Goal: Task Accomplishment & Management: Use online tool/utility

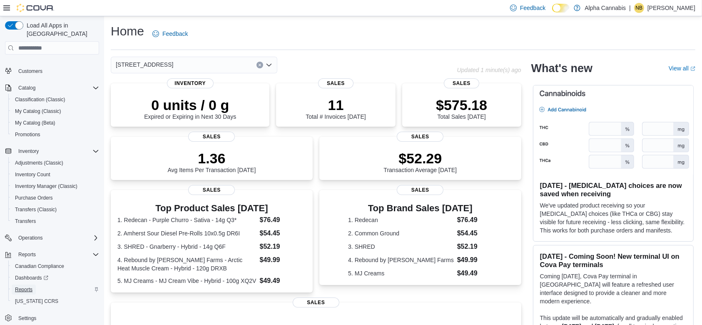
click at [27, 284] on span "Reports" at bounding box center [23, 289] width 17 height 10
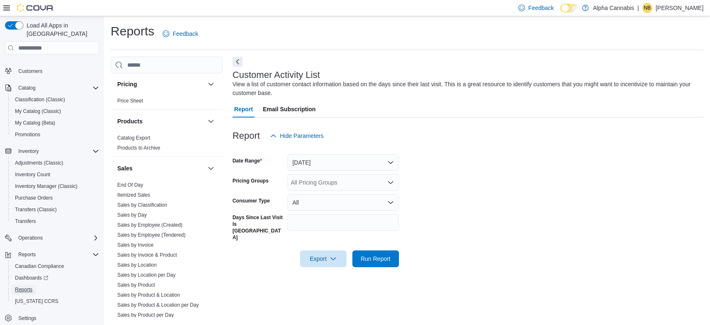
scroll to position [558, 0]
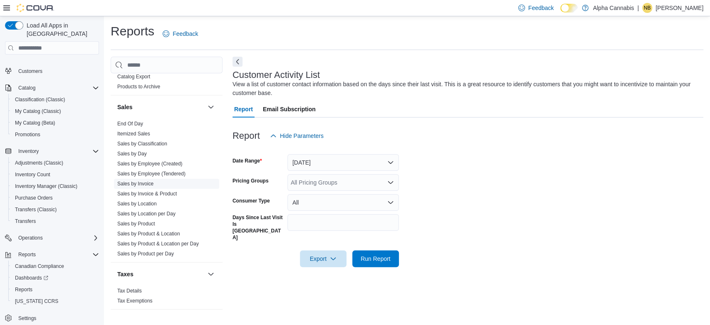
click at [147, 184] on link "Sales by Invoice" at bounding box center [135, 184] width 36 height 6
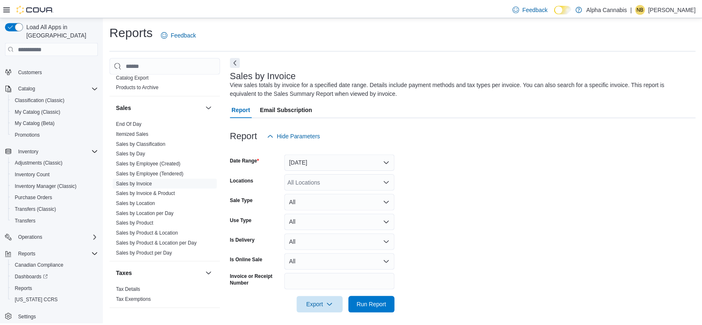
scroll to position [5, 0]
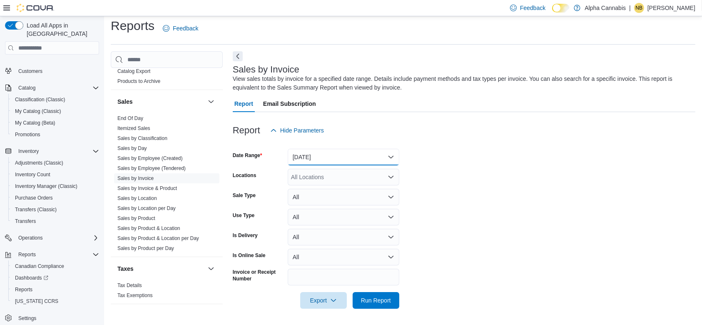
click at [328, 159] on button "[DATE]" at bounding box center [344, 157] width 112 height 17
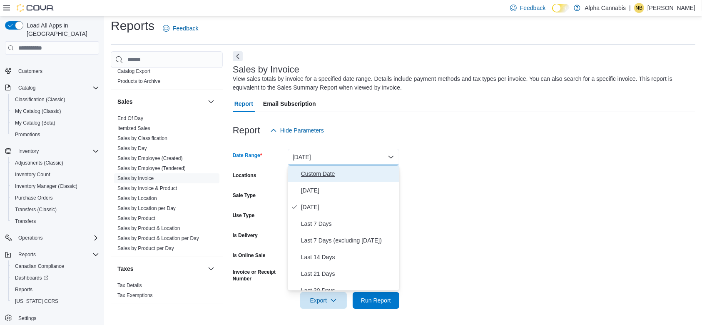
click at [322, 174] on span "Custom Date" at bounding box center [348, 174] width 95 height 10
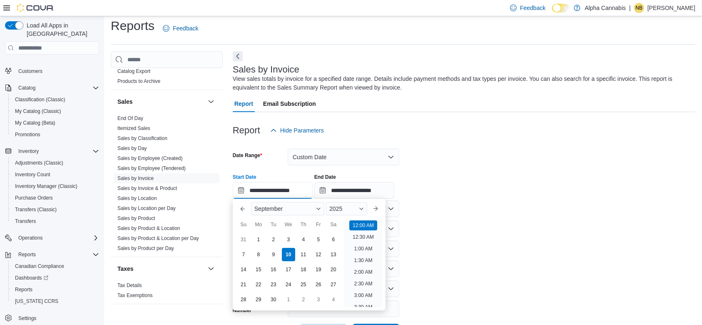
click at [299, 188] on input "**********" at bounding box center [273, 190] width 80 height 17
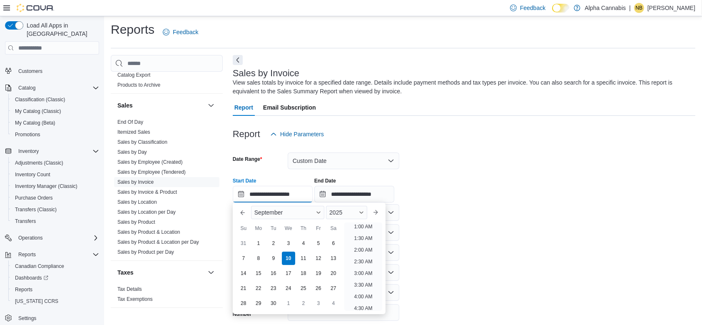
scroll to position [0, 0]
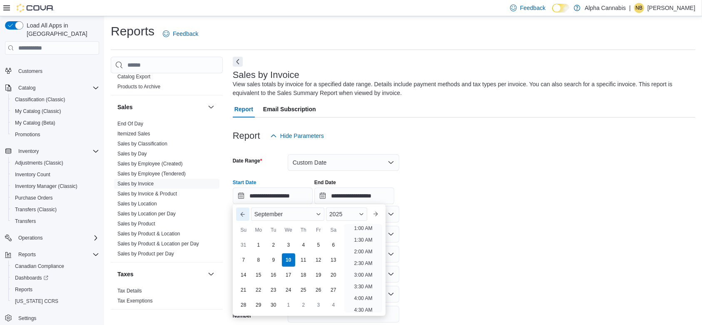
click at [240, 214] on button "Previous Month" at bounding box center [242, 213] width 13 height 13
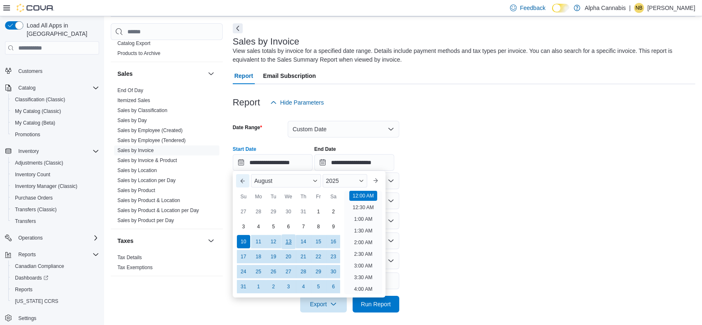
scroll to position [37, 0]
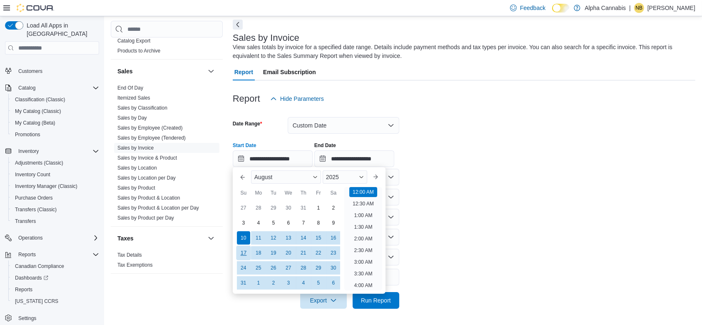
click at [246, 250] on div "17" at bounding box center [243, 252] width 15 height 15
click at [286, 269] on div "27" at bounding box center [288, 267] width 15 height 15
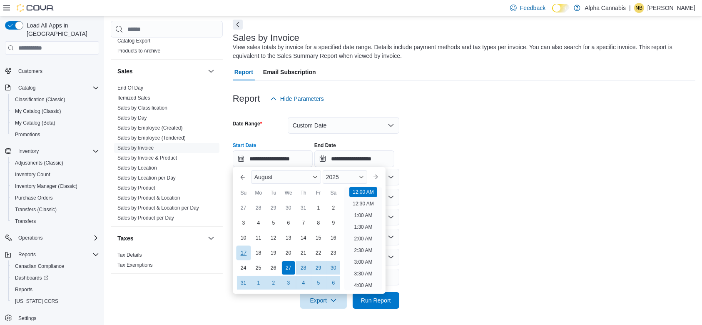
click at [243, 251] on div "17" at bounding box center [243, 252] width 15 height 15
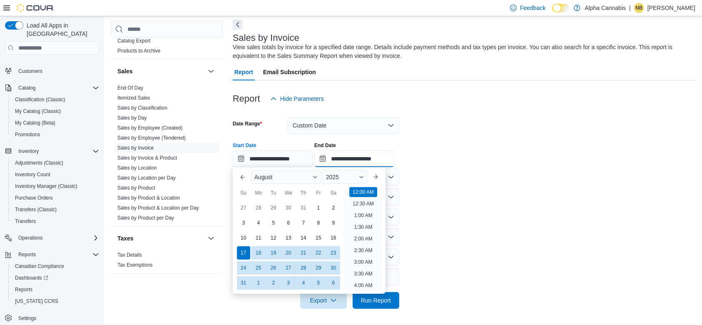
click at [358, 155] on input "**********" at bounding box center [354, 158] width 80 height 17
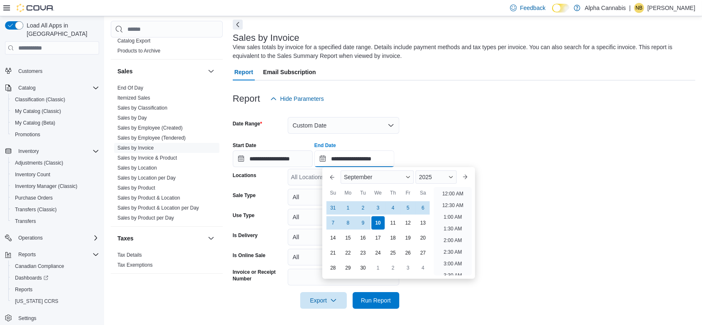
scroll to position [473, 0]
click at [332, 181] on button "Previous Month" at bounding box center [331, 176] width 13 height 13
type input "**********"
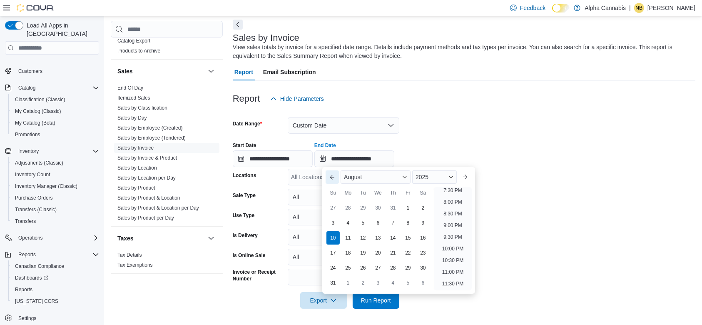
scroll to position [458, 0]
click at [383, 262] on div "27" at bounding box center [377, 267] width 15 height 15
type input "**********"
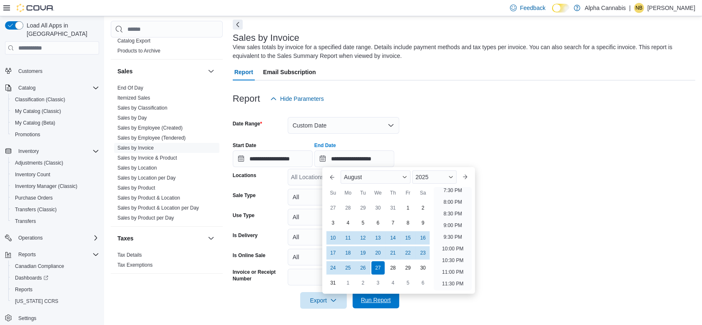
click at [375, 303] on span "Run Report" at bounding box center [376, 299] width 30 height 8
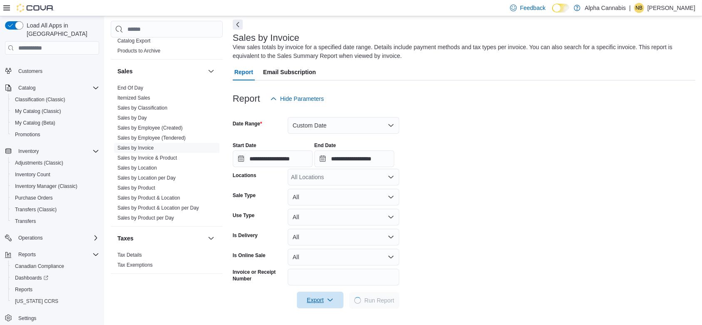
click at [327, 298] on icon "button" at bounding box center [330, 299] width 7 height 7
click at [326, 251] on span "Export to Excel" at bounding box center [321, 250] width 37 height 7
